Goal: Transaction & Acquisition: Book appointment/travel/reservation

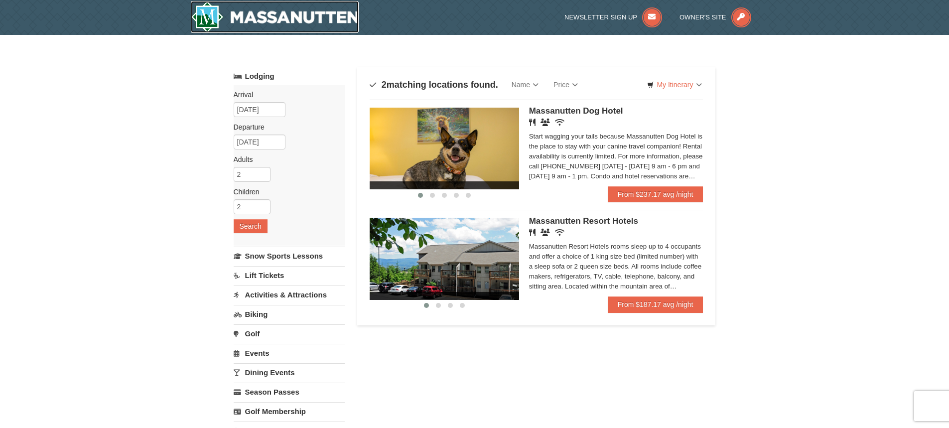
click at [251, 23] on img at bounding box center [275, 17] width 168 height 32
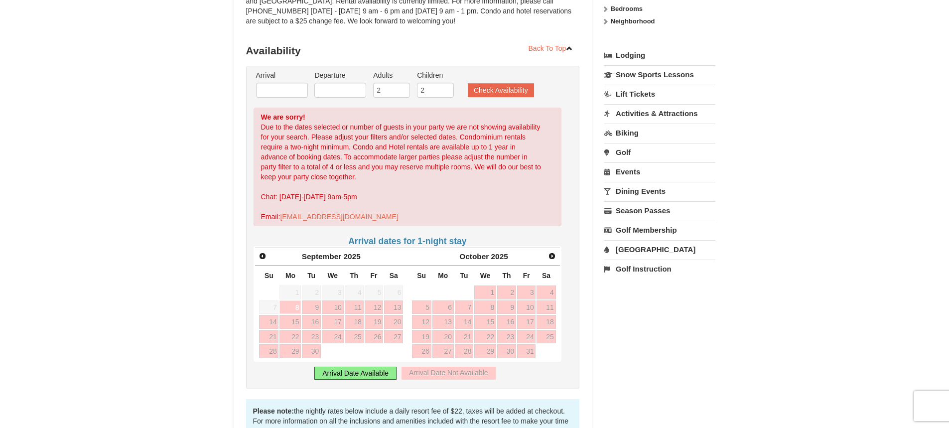
scroll to position [199, 0]
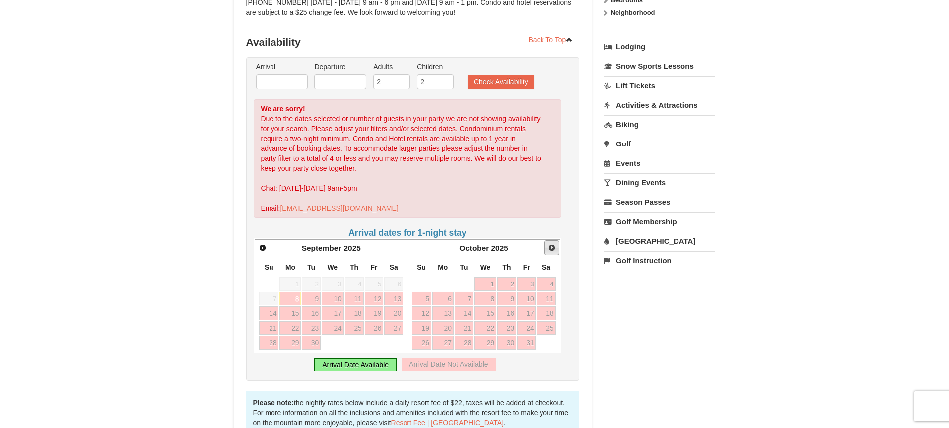
drag, startPoint x: 0, startPoint y: 0, endPoint x: 554, endPoint y: 235, distance: 601.7
click at [554, 244] on span "Next" at bounding box center [552, 248] width 8 height 8
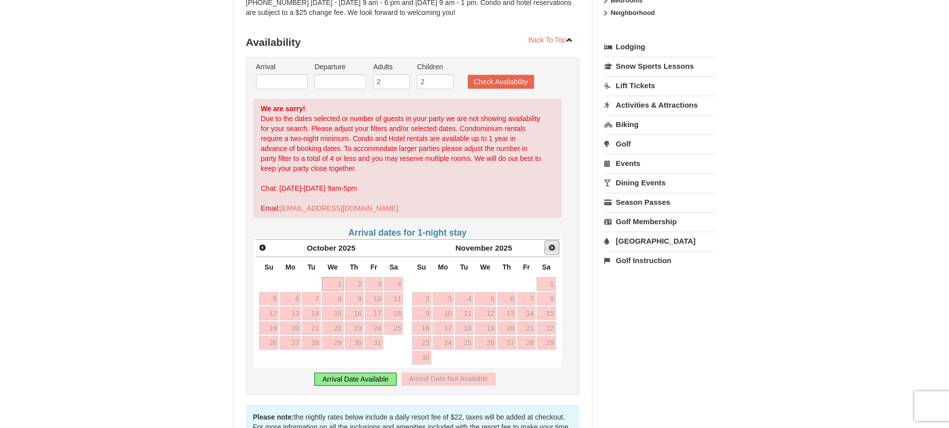
click at [554, 244] on span "Next" at bounding box center [552, 248] width 8 height 8
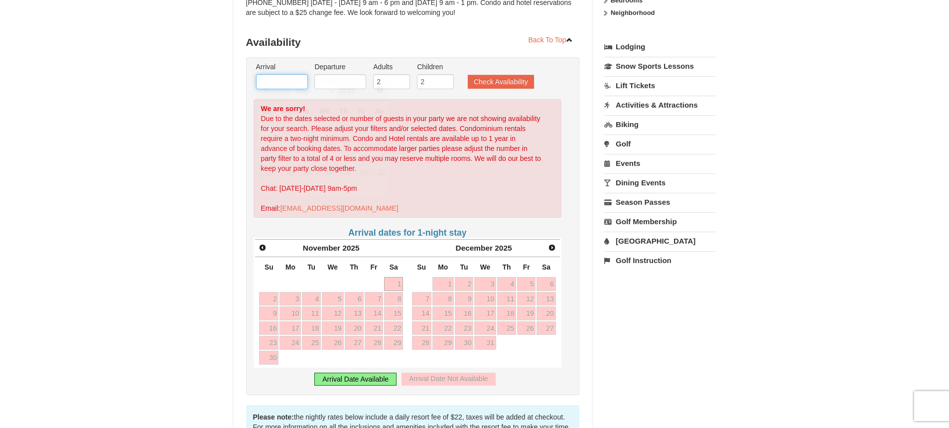
click at [294, 76] on input "text" at bounding box center [282, 81] width 52 height 15
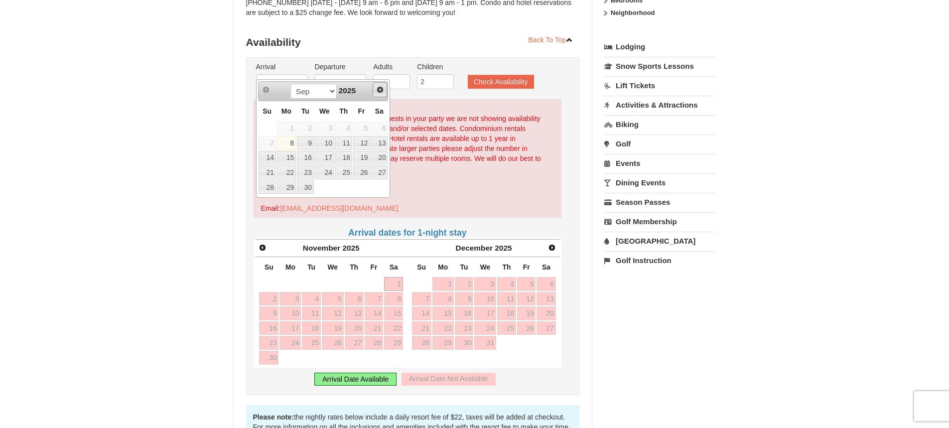
click at [379, 89] on span "Next" at bounding box center [380, 90] width 8 height 8
click at [273, 169] on link "21" at bounding box center [267, 172] width 17 height 14
type input "[DATE]"
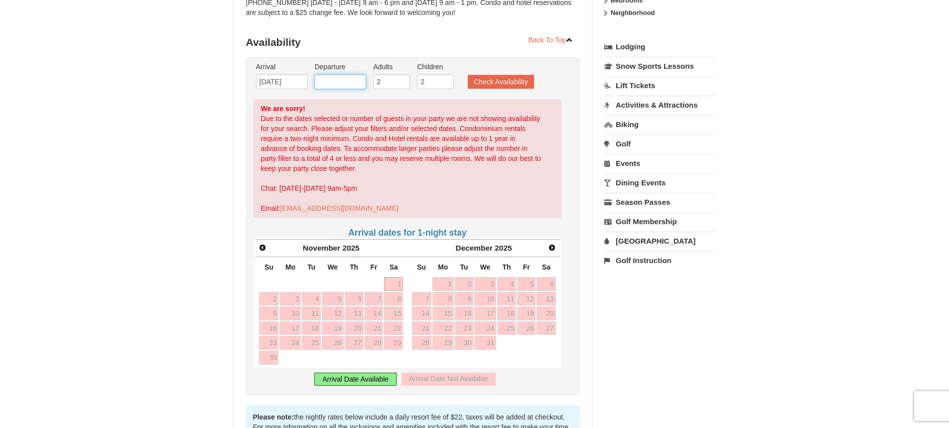
click at [359, 74] on input "text" at bounding box center [341, 81] width 52 height 15
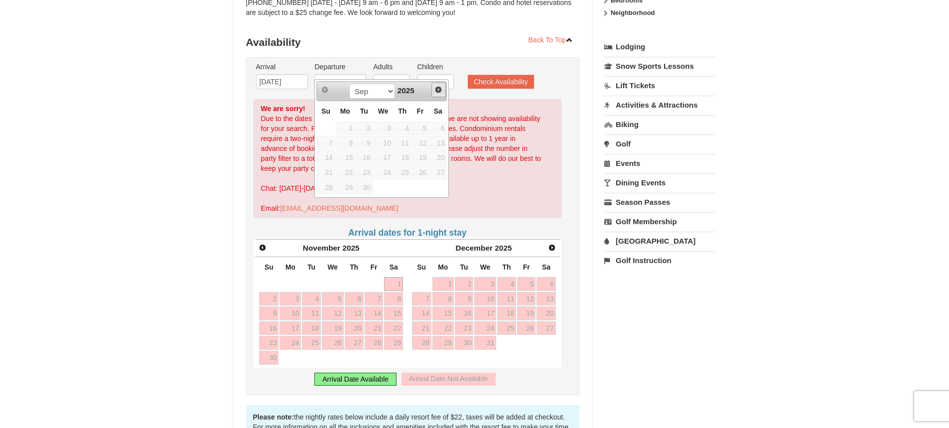
click at [444, 93] on link "Next" at bounding box center [439, 89] width 15 height 15
click at [440, 173] on link "27" at bounding box center [438, 172] width 17 height 14
type input "[DATE]"
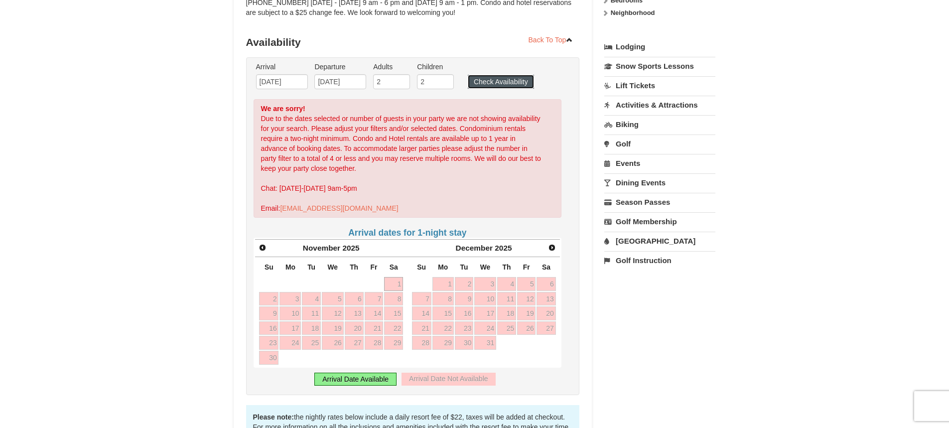
click at [487, 75] on button "Check Availability" at bounding box center [501, 82] width 66 height 14
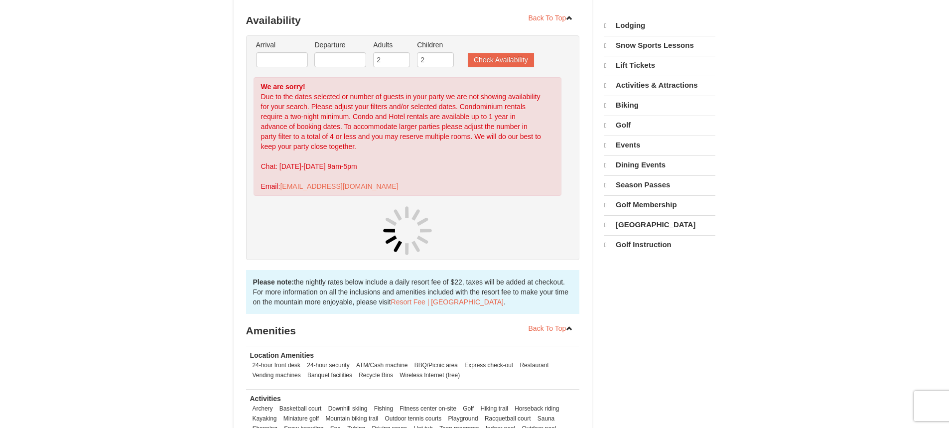
scroll to position [221, 0]
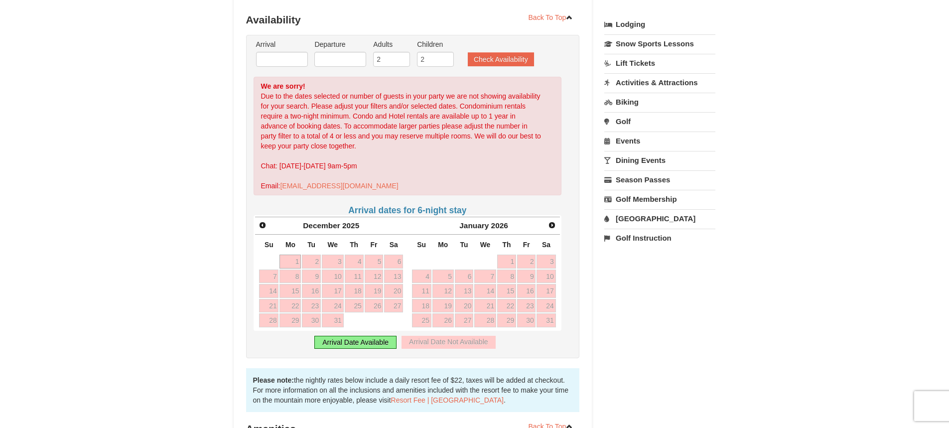
click at [354, 336] on div "Arrival Date Available" at bounding box center [356, 342] width 82 height 13
click at [262, 221] on span "Prev" at bounding box center [263, 225] width 8 height 8
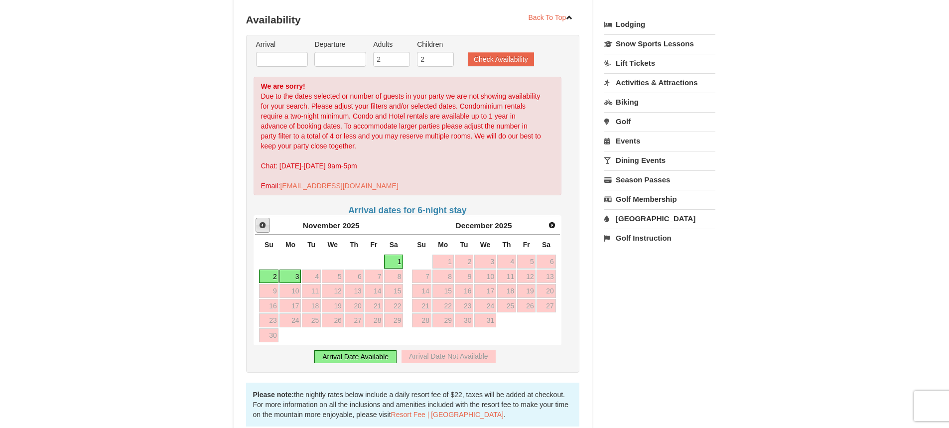
click at [262, 221] on span "Prev" at bounding box center [263, 225] width 8 height 8
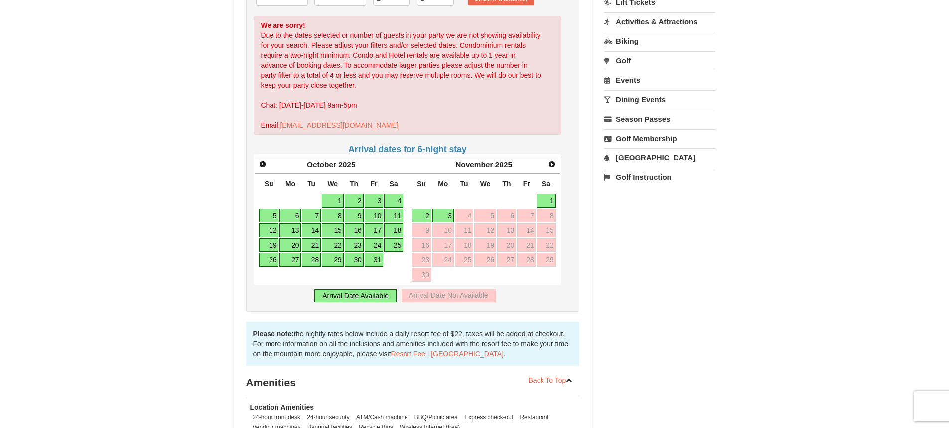
scroll to position [371, 0]
